Goal: Navigation & Orientation: Find specific page/section

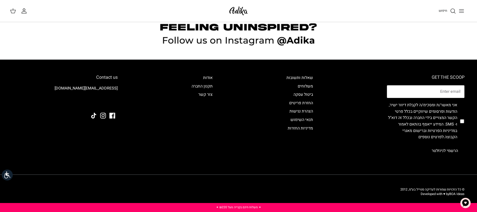
click at [441, 11] on span "חיפוש" at bounding box center [443, 10] width 9 height 5
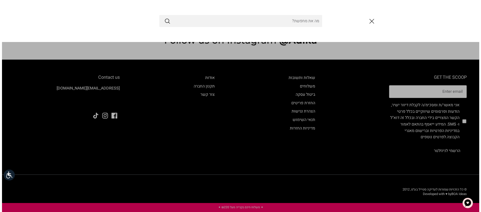
scroll to position [576, 0]
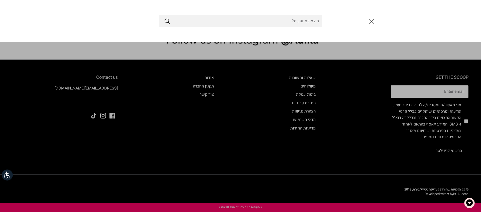
click at [374, 19] on icon "סגור" at bounding box center [371, 21] width 9 height 9
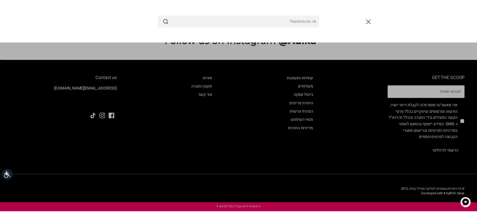
scroll to position [573, 0]
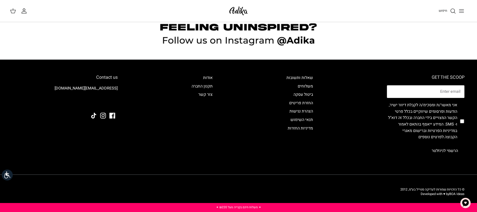
click at [460, 11] on icon "Toggle menu" at bounding box center [462, 11] width 6 height 6
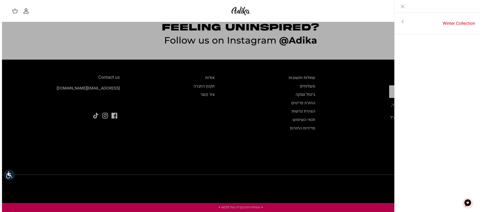
scroll to position [576, 0]
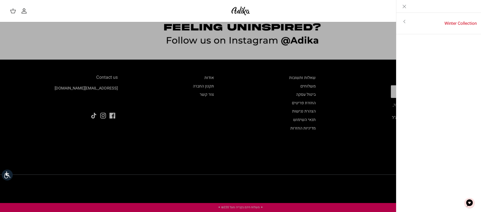
click at [403, 8] on icon "Close" at bounding box center [404, 7] width 6 height 6
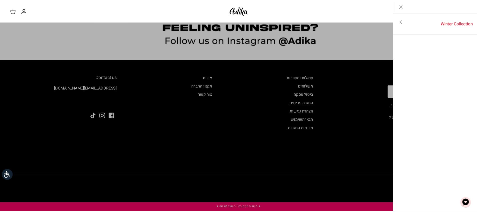
scroll to position [573, 0]
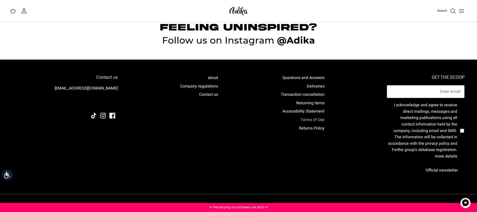
click at [318, 119] on font "Terms of Use" at bounding box center [313, 120] width 24 height 6
